Goal: Navigation & Orientation: Find specific page/section

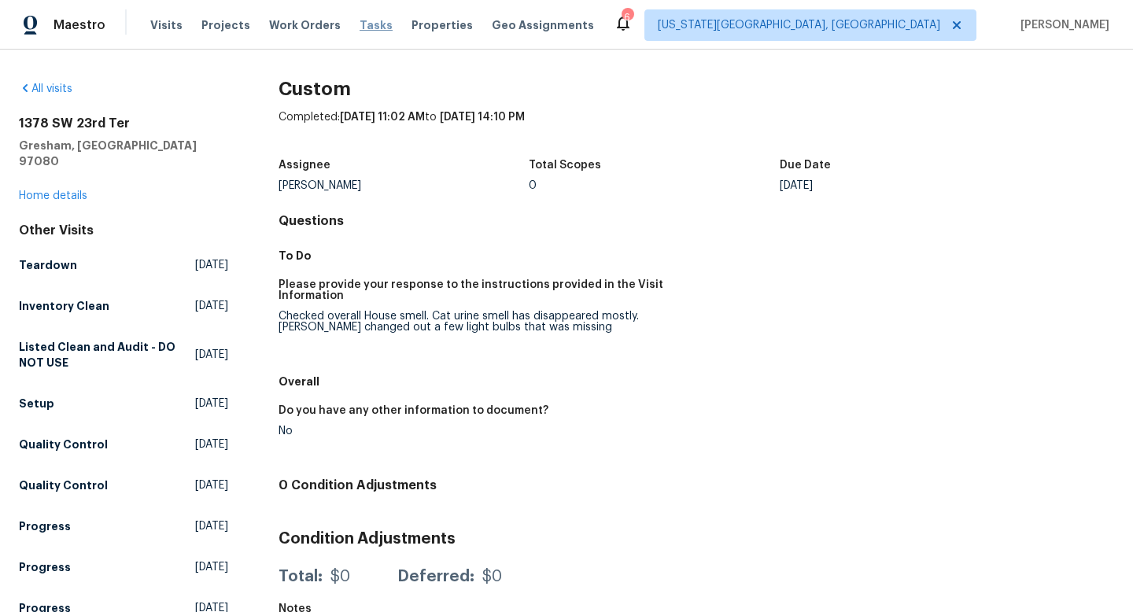
click at [360, 23] on span "Tasks" at bounding box center [376, 25] width 33 height 11
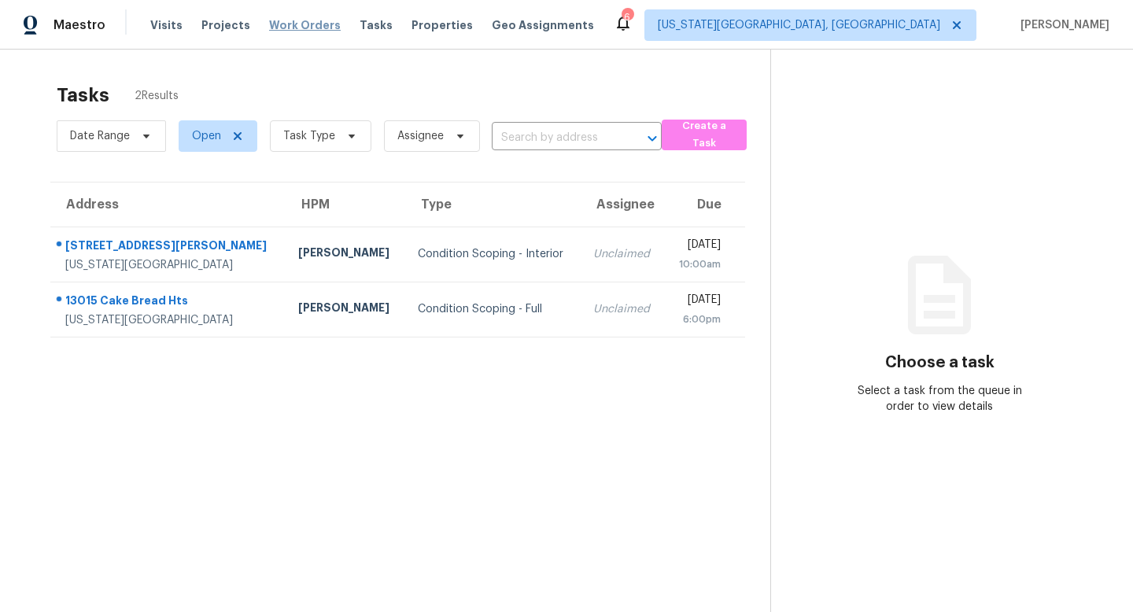
click at [289, 24] on span "Work Orders" at bounding box center [305, 25] width 72 height 16
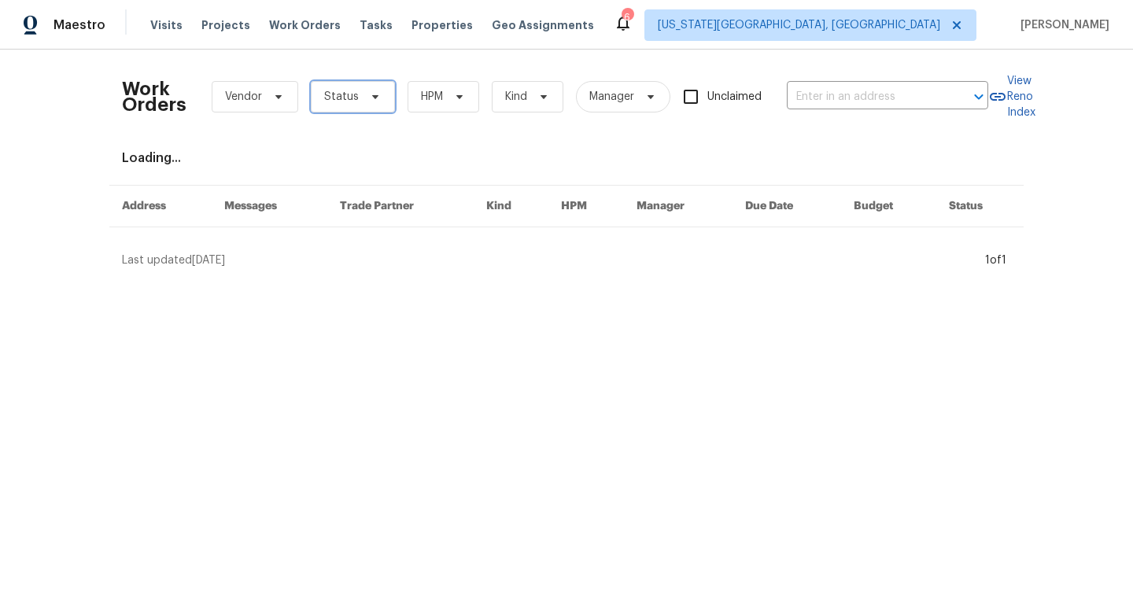
click at [330, 94] on span "Status" at bounding box center [341, 97] width 35 height 16
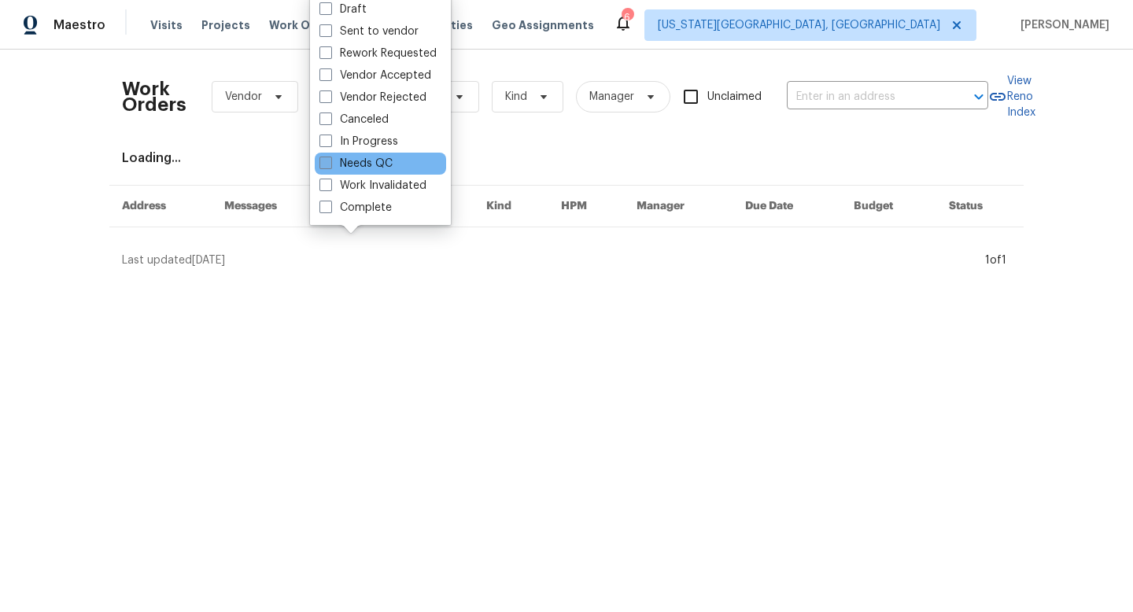
click at [326, 163] on span at bounding box center [325, 163] width 13 height 13
click at [326, 163] on input "Needs QC" at bounding box center [324, 161] width 10 height 10
checkbox input "true"
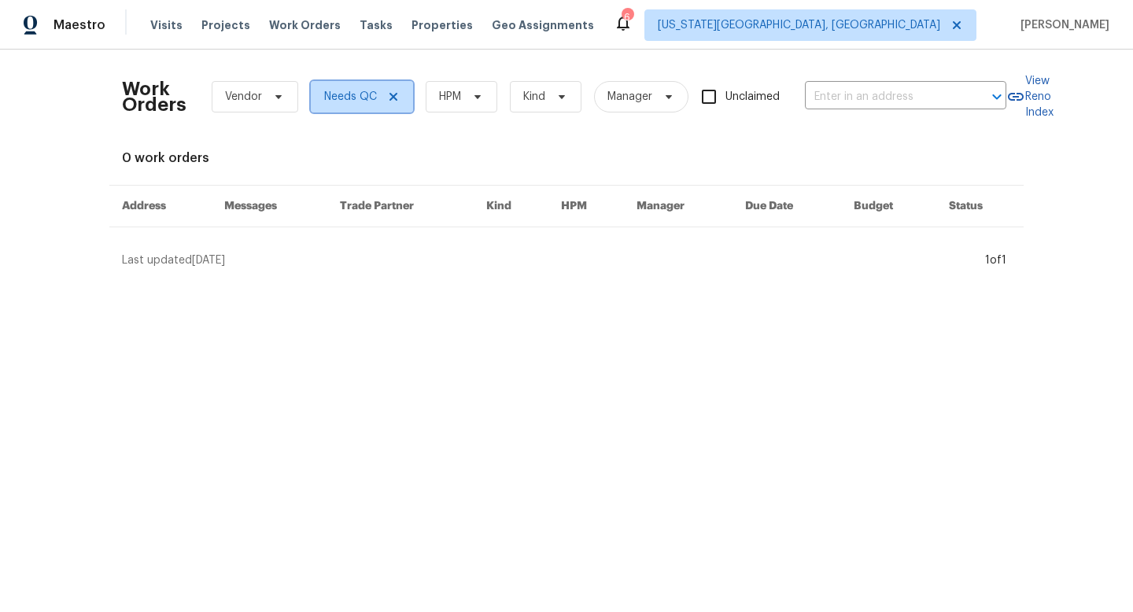
click at [392, 98] on icon at bounding box center [393, 96] width 13 height 13
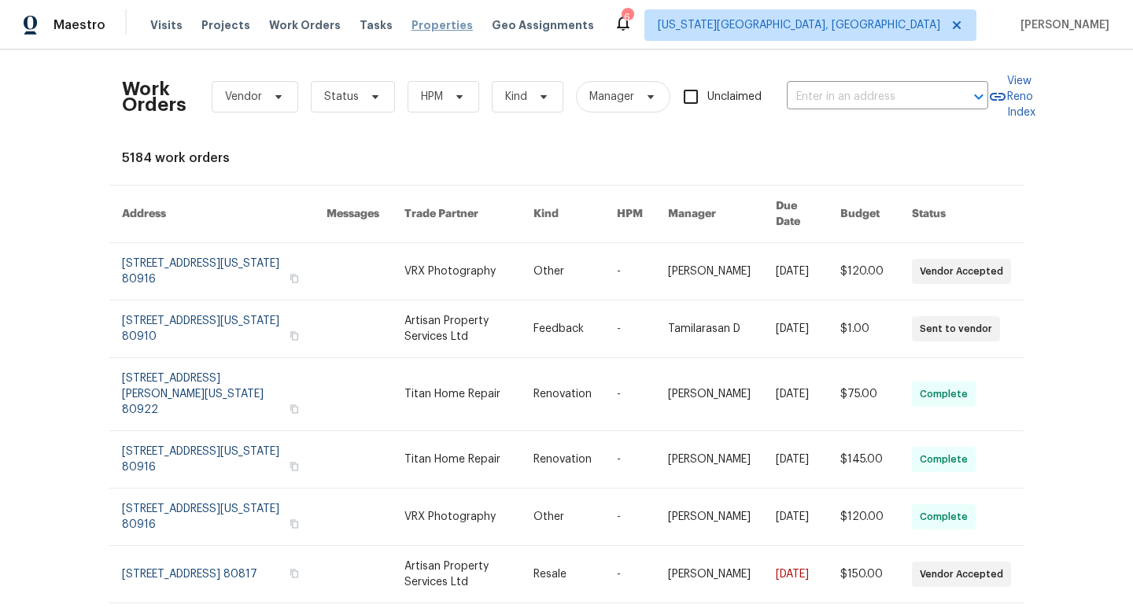
click at [424, 32] on span "Properties" at bounding box center [441, 25] width 61 height 16
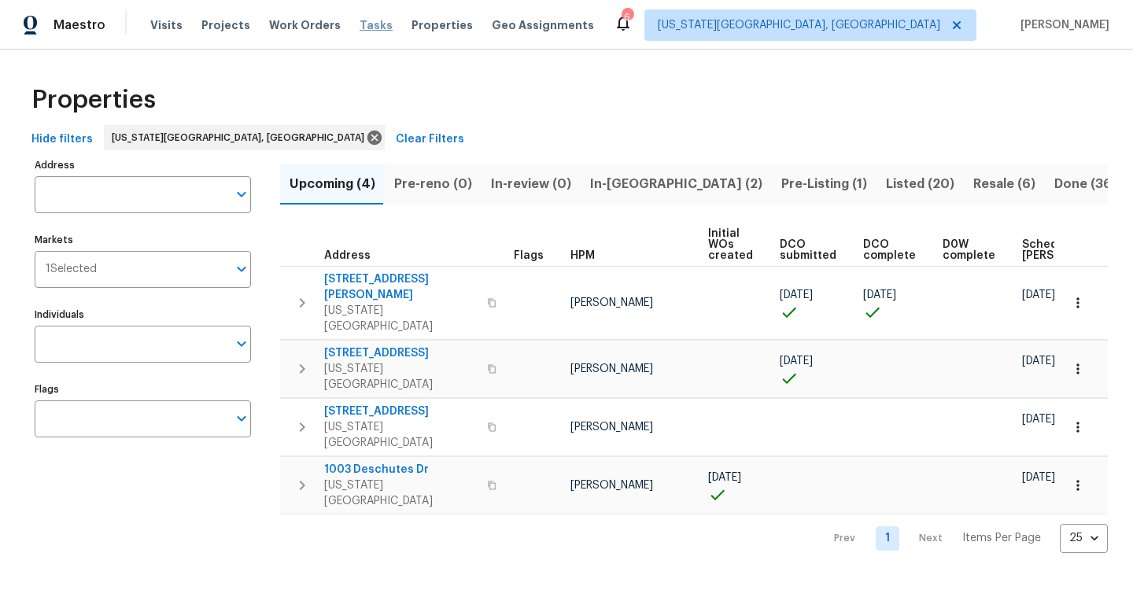
click at [365, 26] on span "Tasks" at bounding box center [376, 25] width 33 height 11
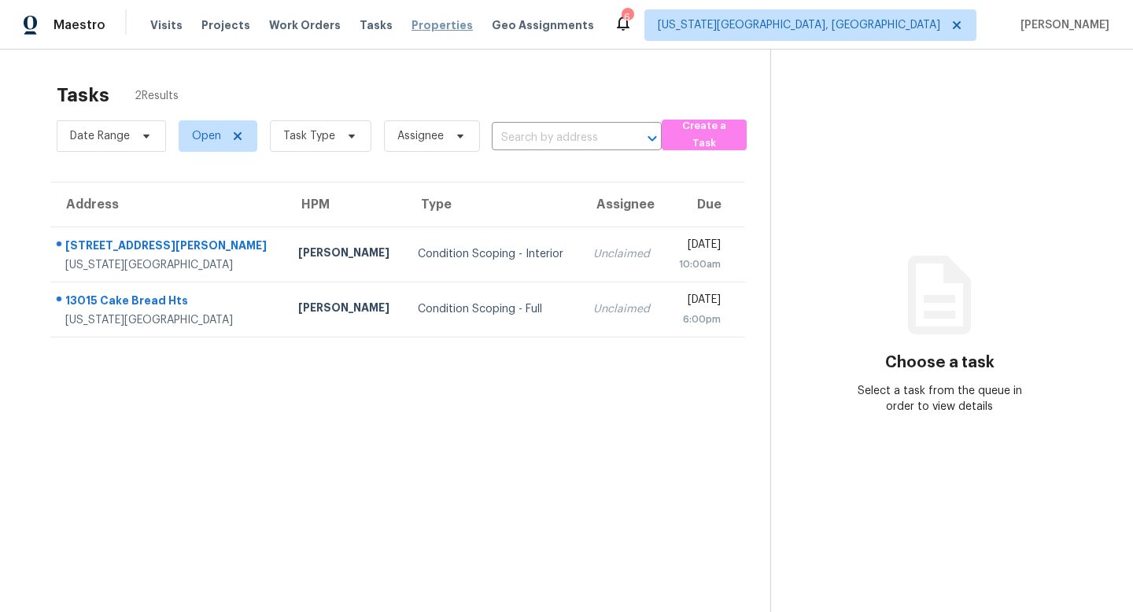
click at [411, 26] on span "Properties" at bounding box center [441, 25] width 61 height 16
